Goal: Task Accomplishment & Management: Use online tool/utility

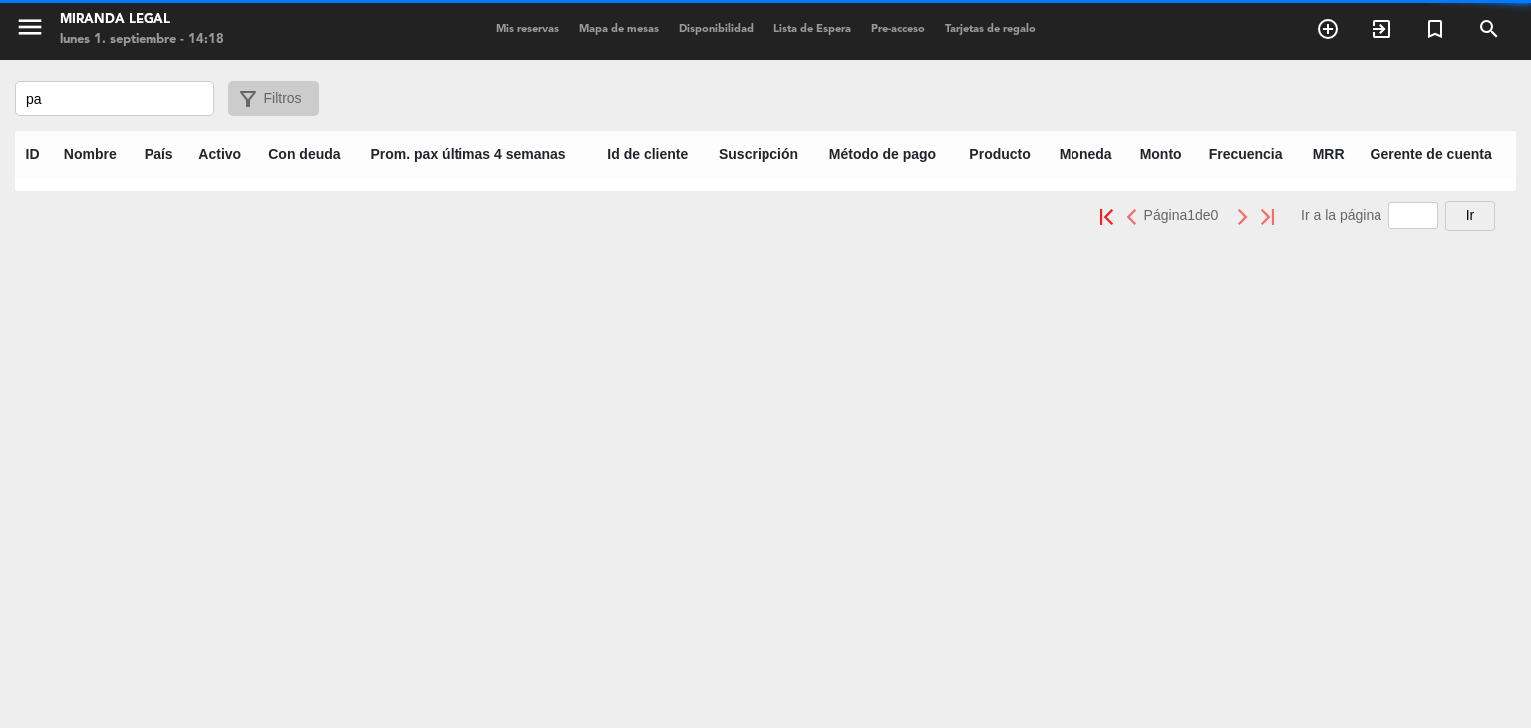
type input "p"
click at [35, 32] on icon "menu" at bounding box center [30, 27] width 30 height 30
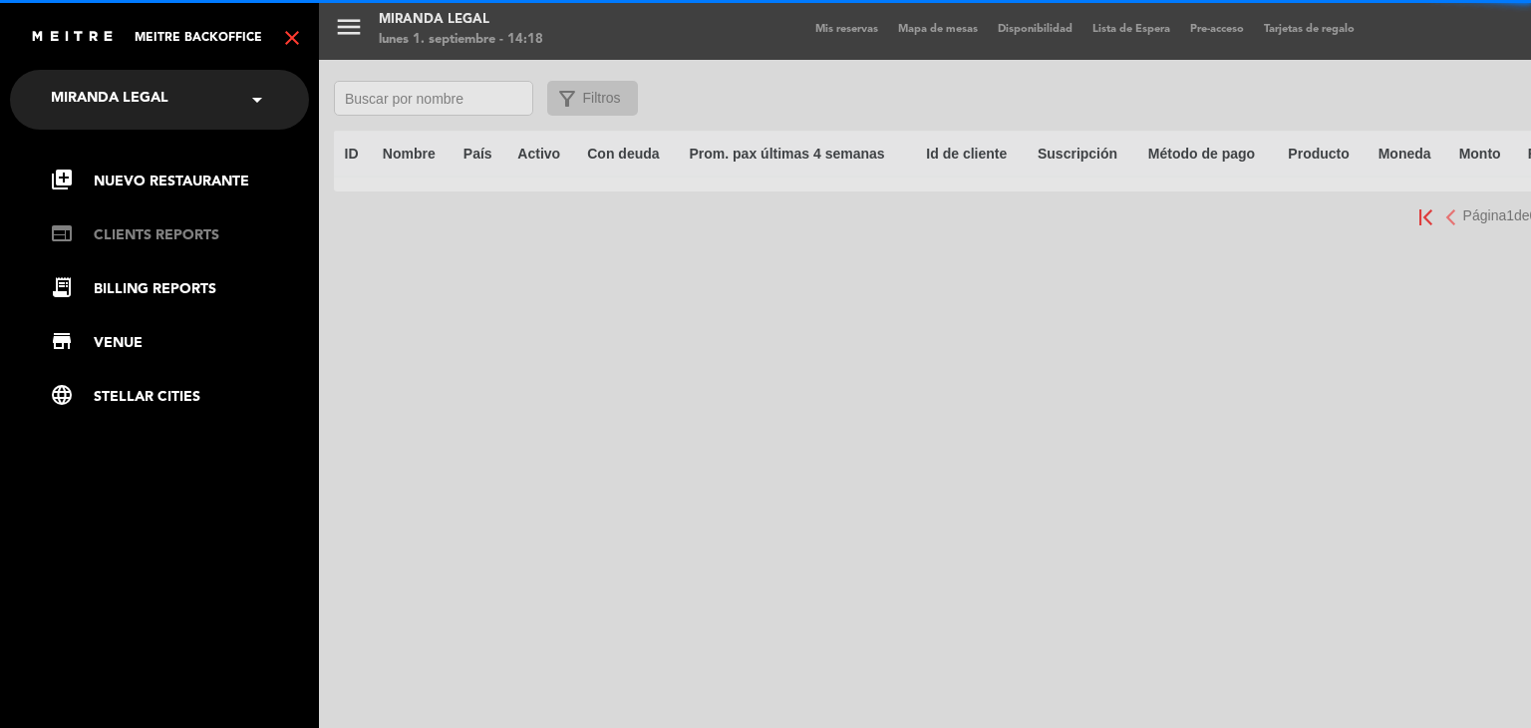
click at [105, 223] on link "web CLIENTS REPORTS" at bounding box center [179, 235] width 259 height 24
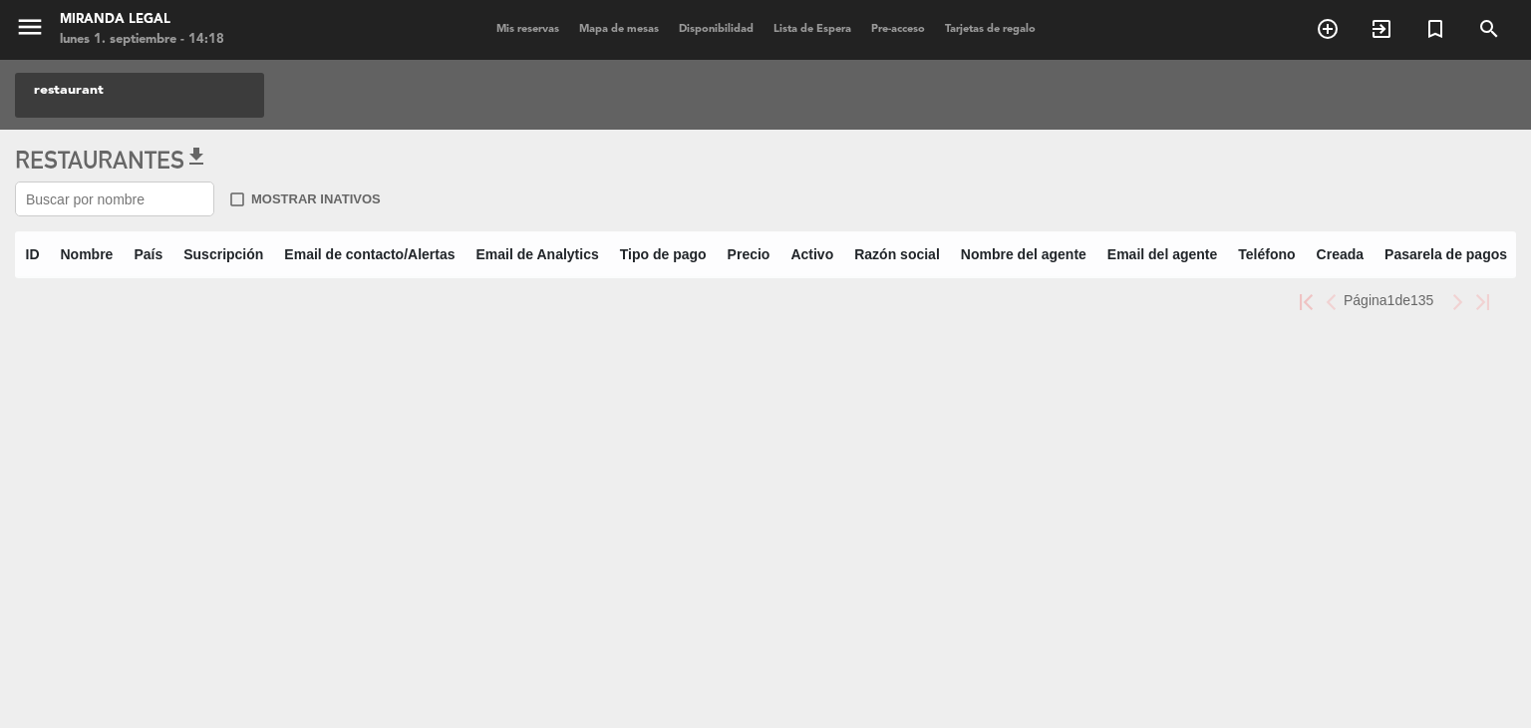
click at [109, 202] on input "text" at bounding box center [114, 198] width 199 height 35
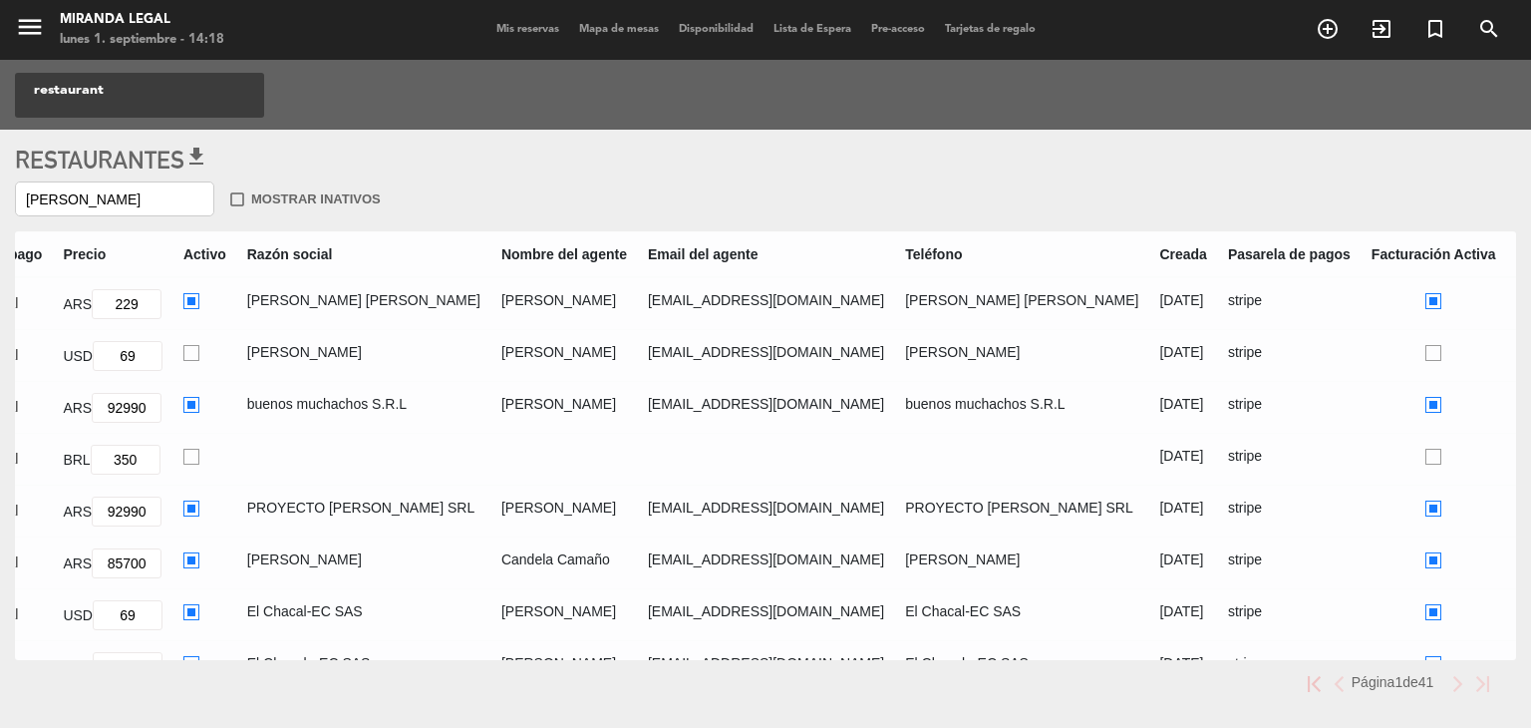
scroll to position [0, 1240]
type input "[PERSON_NAME]"
radio input "true"
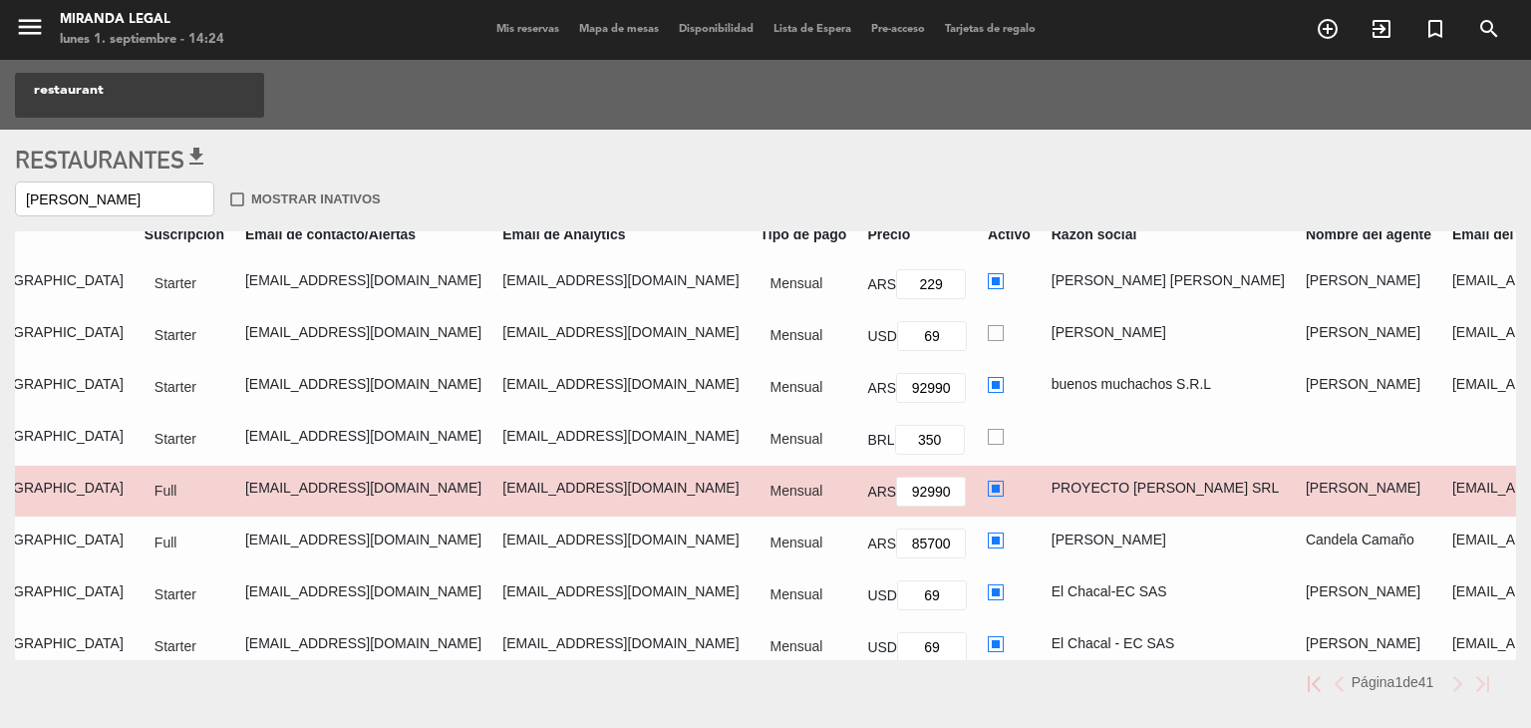
scroll to position [20, 0]
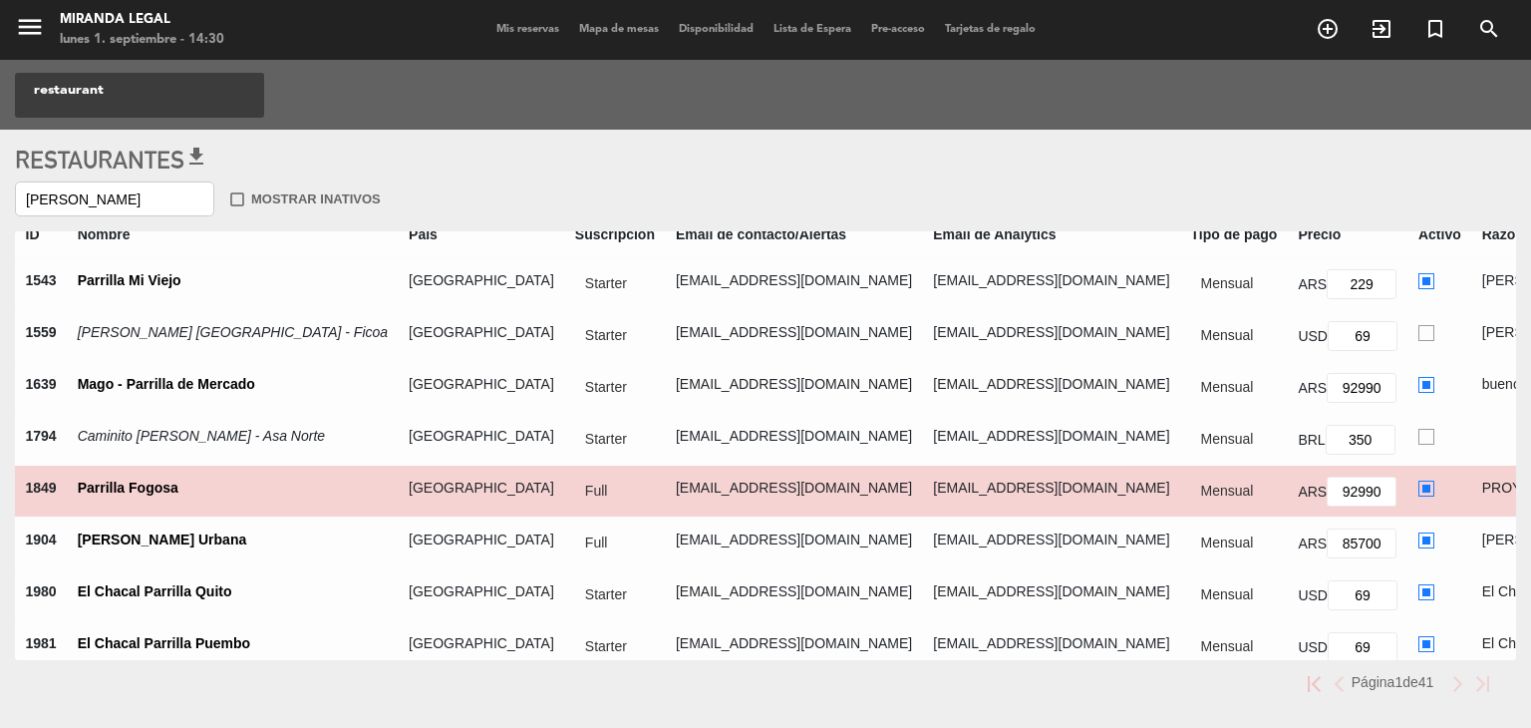
drag, startPoint x: 152, startPoint y: 197, endPoint x: 0, endPoint y: 210, distance: 152.1
click at [0, 210] on div "Restaurantes get_app [PERSON_NAME] check_box_outline_blank Mostrar inativos ID …" at bounding box center [765, 433] width 1531 height 607
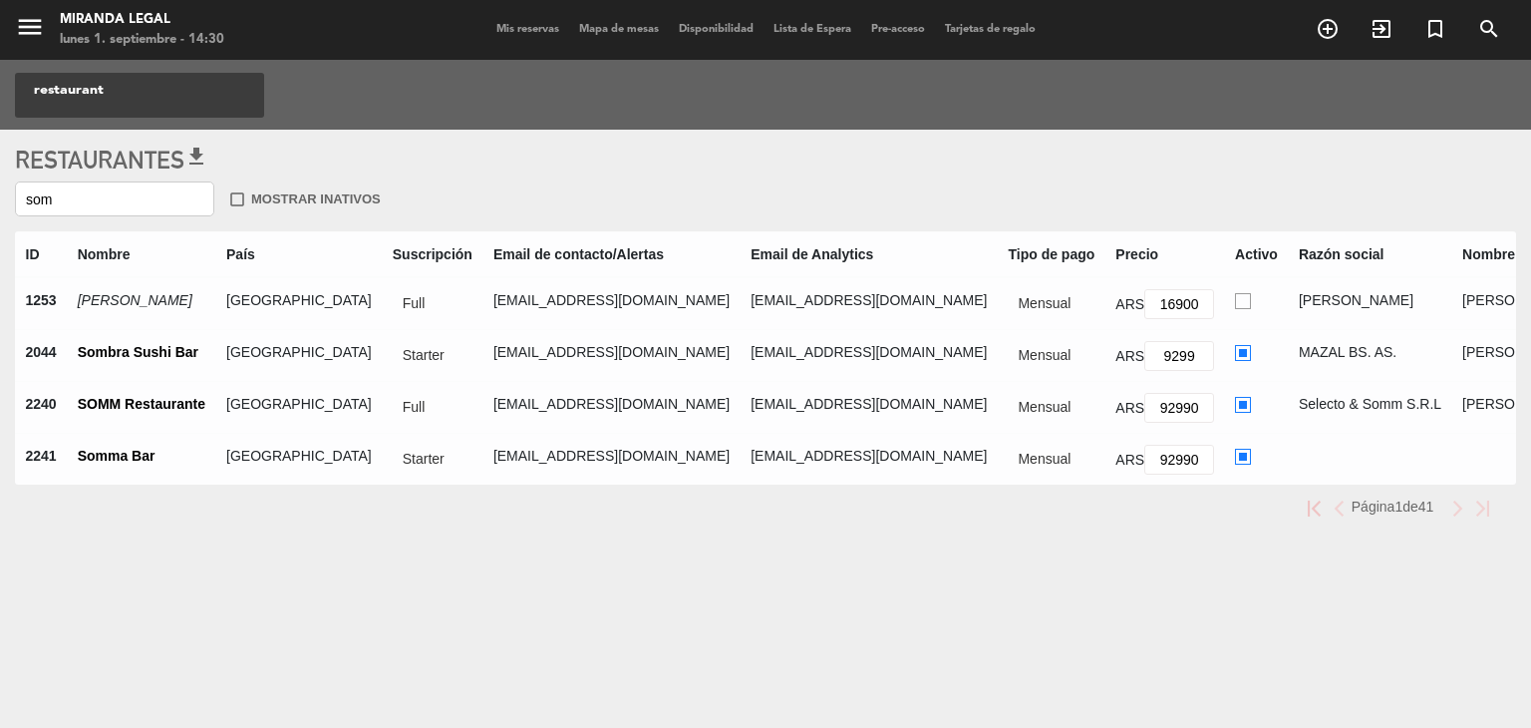
scroll to position [0, 0]
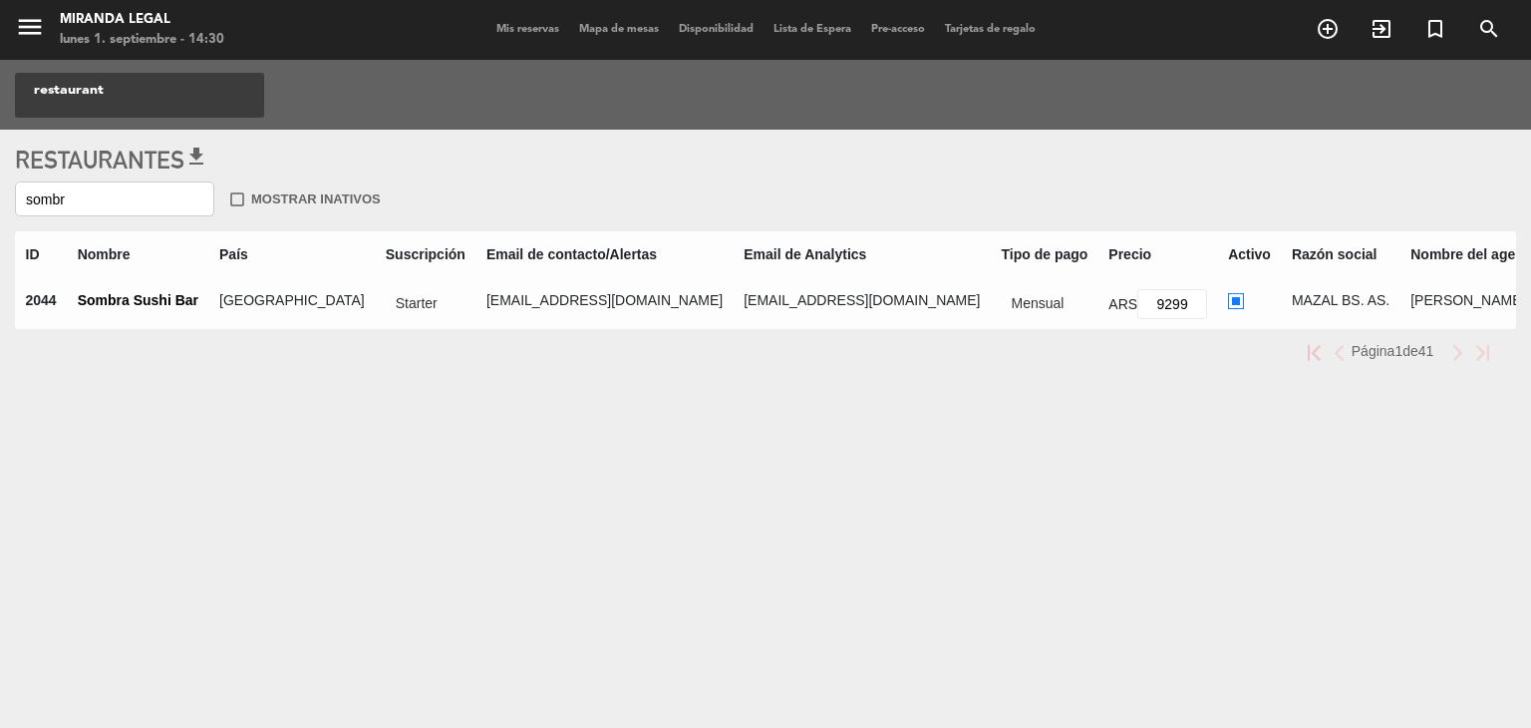
type input "sombr"
click at [1137, 303] on input "9299" at bounding box center [1172, 304] width 70 height 30
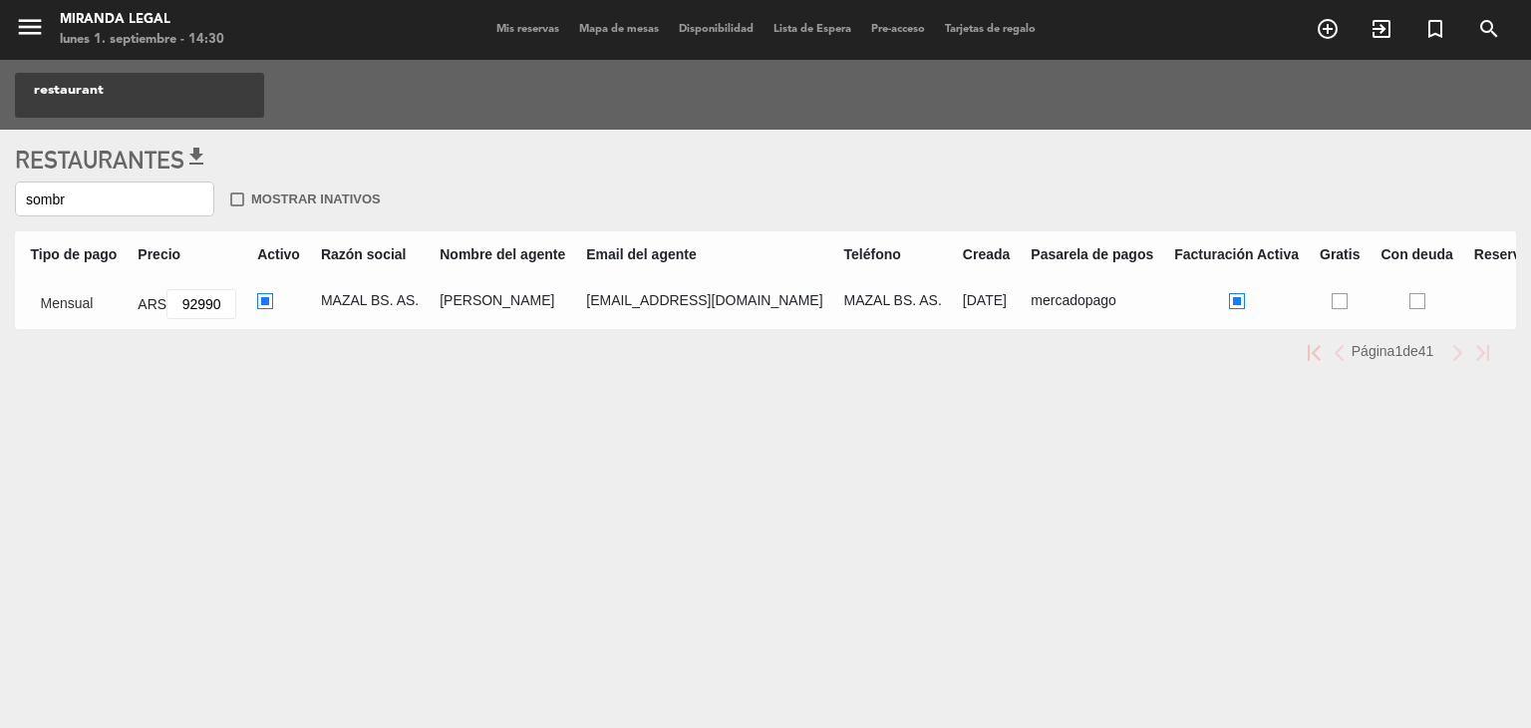
scroll to position [0, 1300]
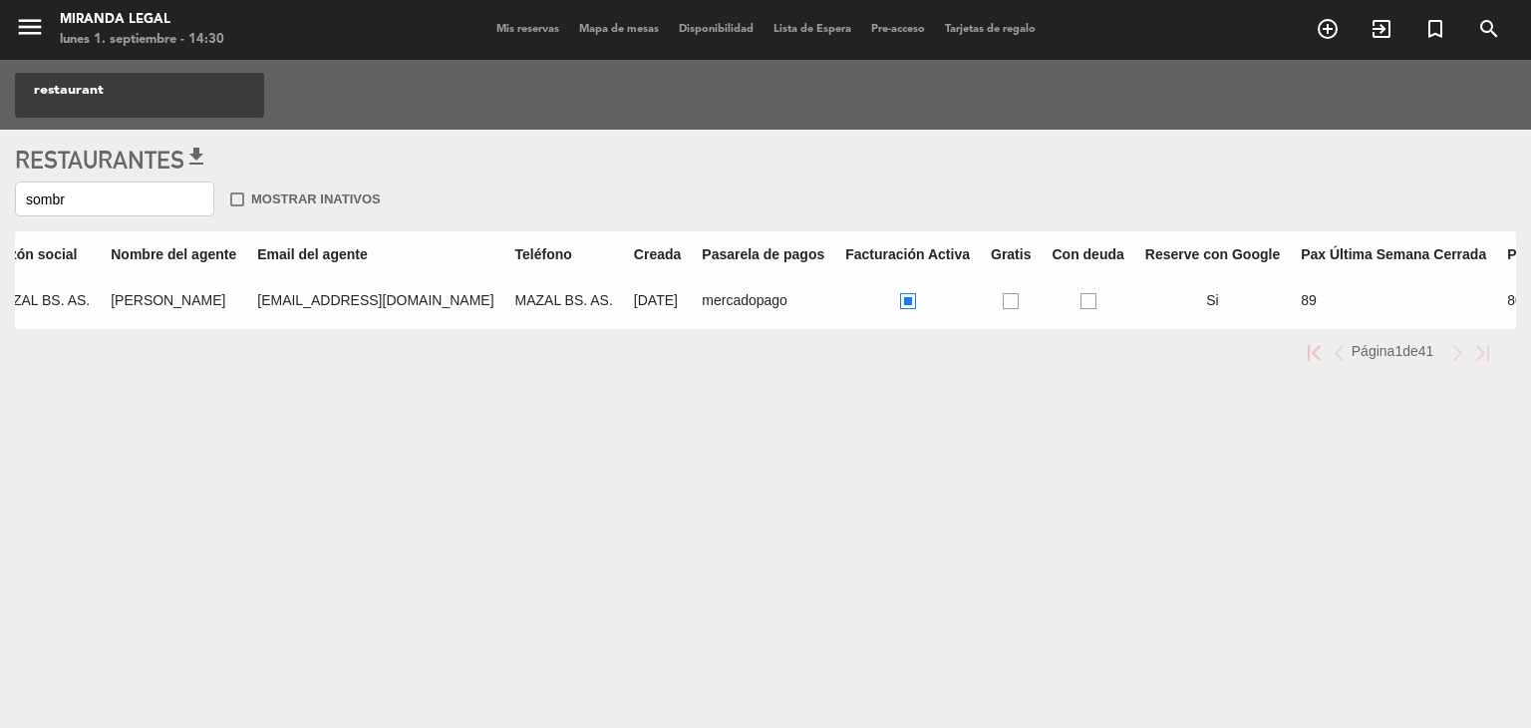
type input "92990"
click at [1080, 295] on ins at bounding box center [1088, 301] width 16 height 17
click at [1088, 295] on input "radio" at bounding box center [1094, 299] width 13 height 13
radio input "true"
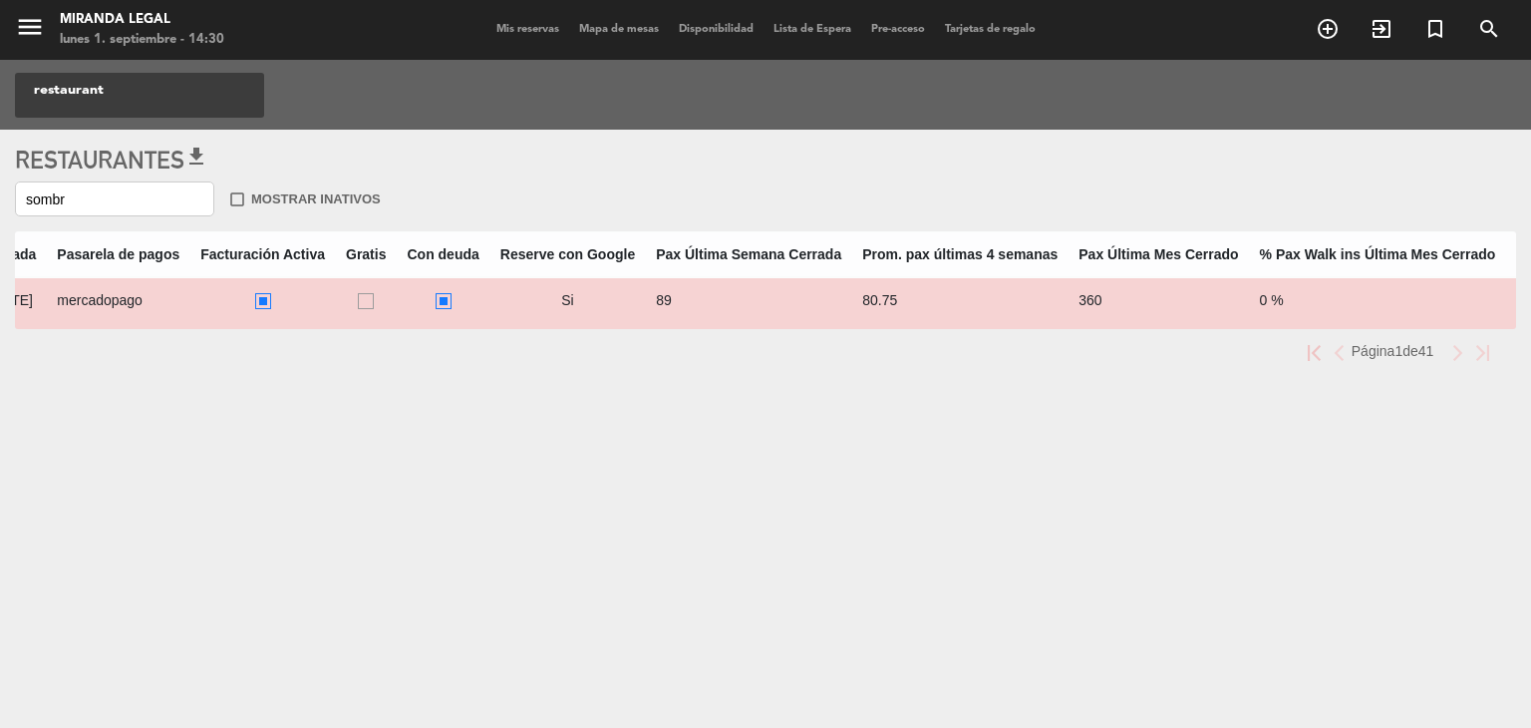
scroll to position [0, 1974]
